Goal: Transaction & Acquisition: Purchase product/service

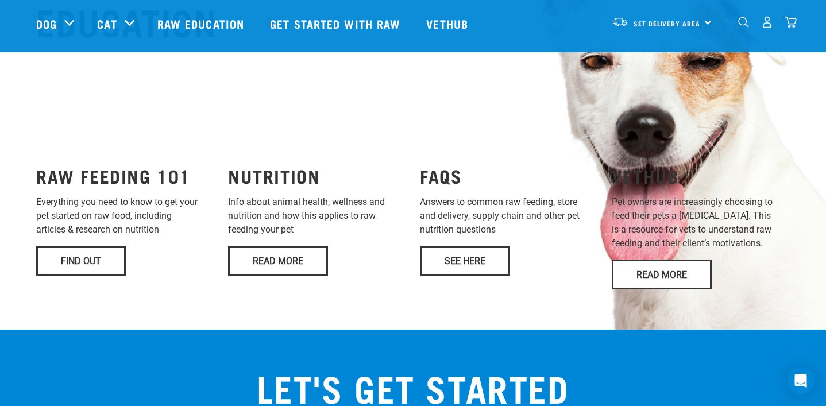
scroll to position [834, 0]
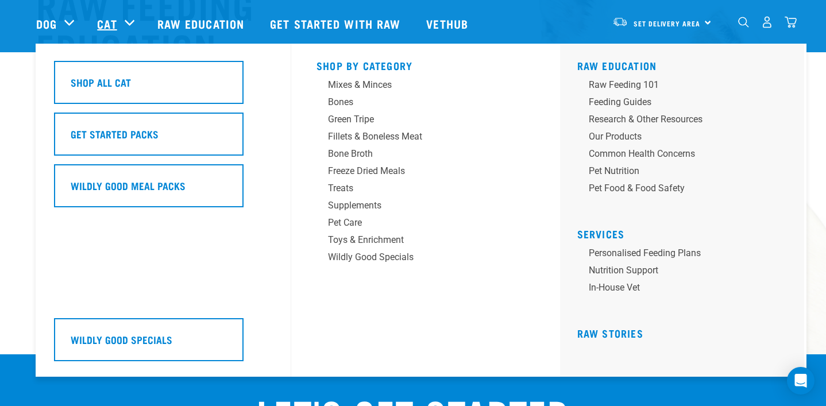
click at [114, 28] on link "Cat" at bounding box center [107, 23] width 20 height 17
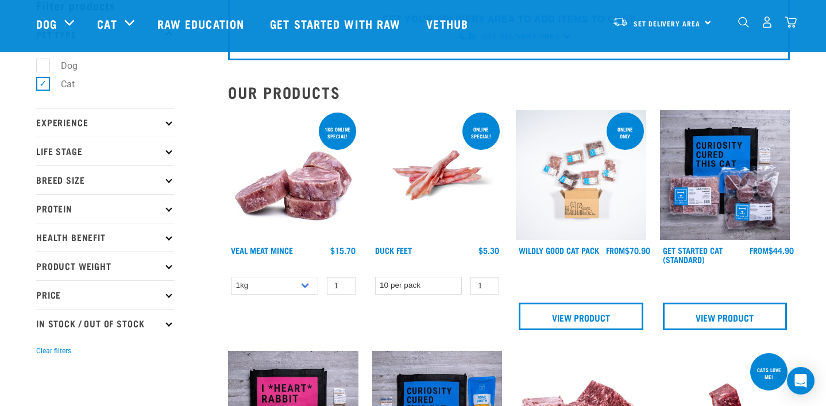
scroll to position [72, 0]
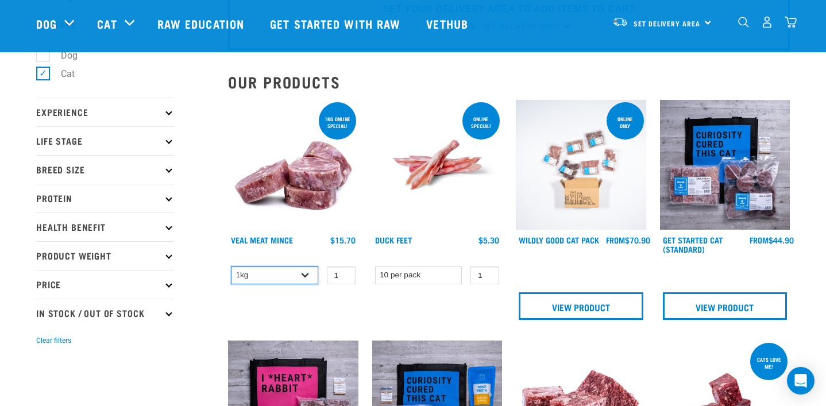
click at [282, 277] on select "1kg 3kg" at bounding box center [274, 276] width 87 height 18
click at [231, 267] on select "1kg 3kg" at bounding box center [274, 276] width 87 height 18
click at [424, 269] on select "10 per pack" at bounding box center [418, 276] width 87 height 18
click at [375, 267] on select "10 per pack" at bounding box center [418, 276] width 87 height 18
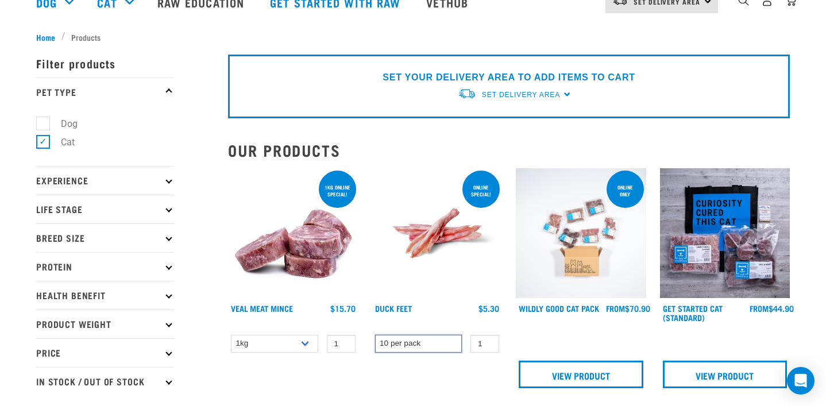
scroll to position [91, 0]
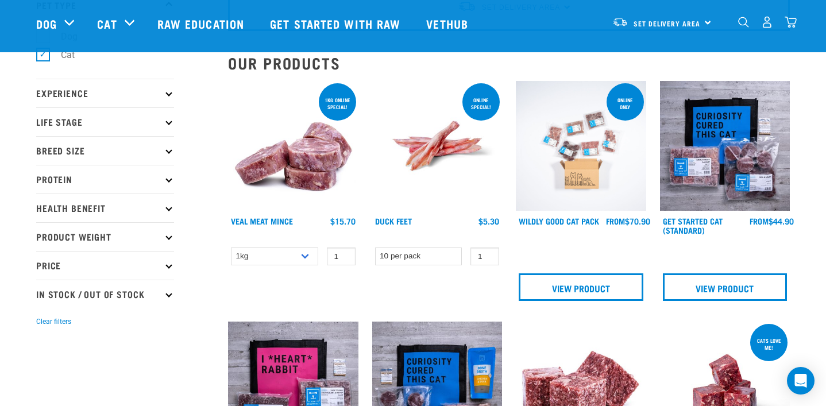
click at [467, 140] on img at bounding box center [437, 146] width 130 height 130
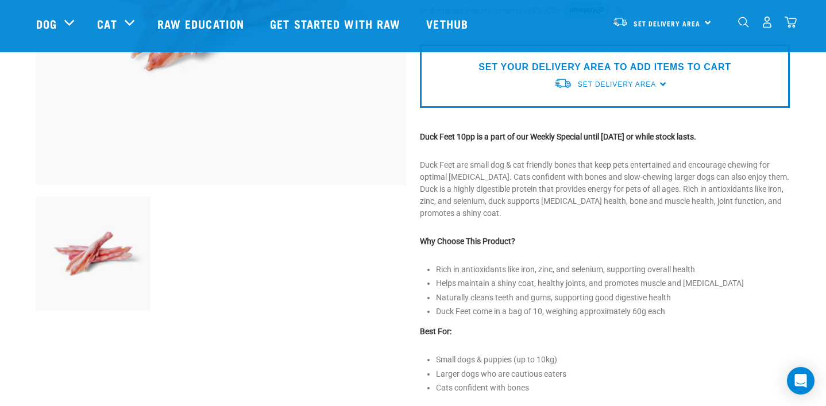
scroll to position [208, 0]
